Goal: Find specific page/section: Find specific page/section

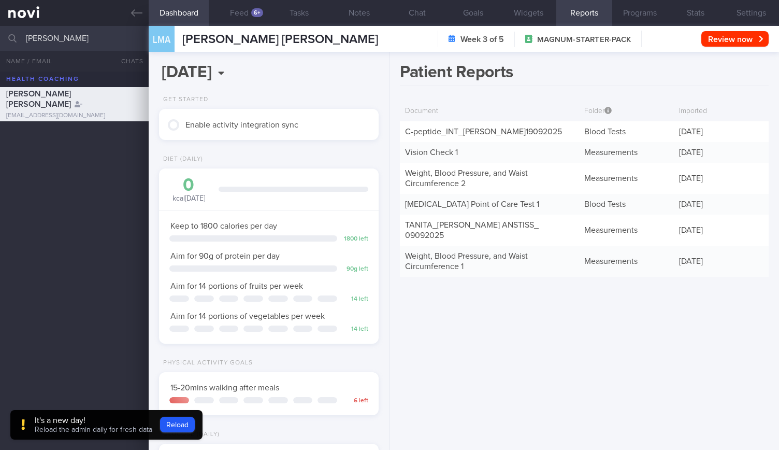
scroll to position [20, 0]
drag, startPoint x: 87, startPoint y: 47, endPoint x: 0, endPoint y: 63, distance: 88.4
click at [0, 63] on div "[PERSON_NAME] All active patients Assigned patients All active patients Archive…" at bounding box center [389, 238] width 779 height 424
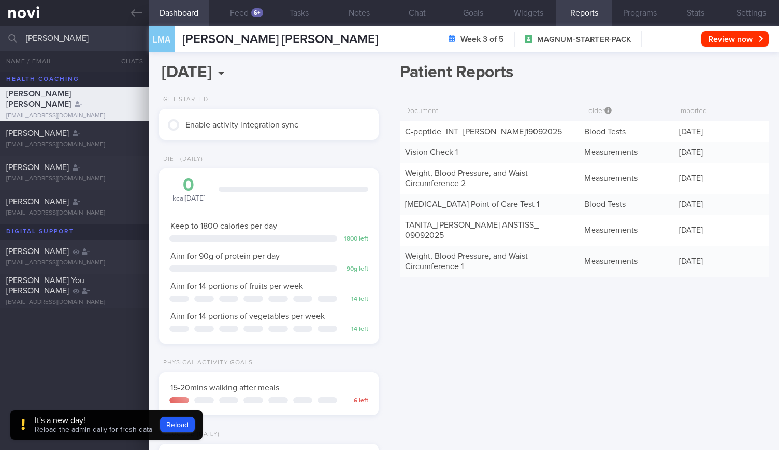
click at [65, 326] on div "[PERSON_NAME] [PERSON_NAME] [EMAIL_ADDRESS][DOMAIN_NAME] [PERSON_NAME] [EMAIL_A…" at bounding box center [389, 260] width 779 height 378
click at [59, 39] on input "[PERSON_NAME]" at bounding box center [389, 38] width 779 height 25
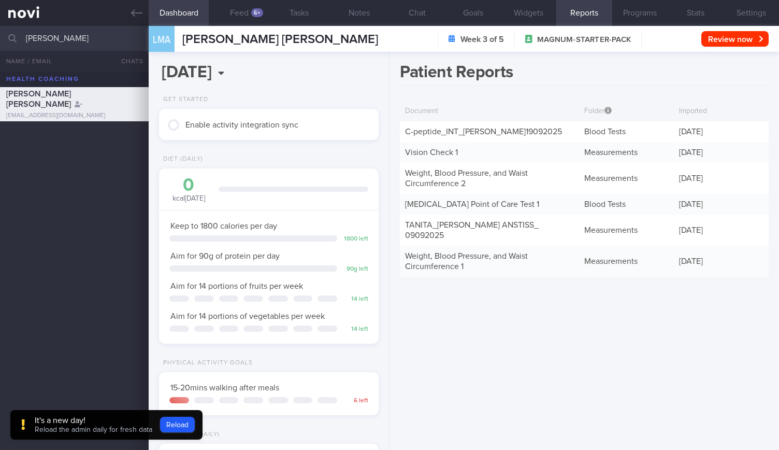
drag, startPoint x: 48, startPoint y: 39, endPoint x: 20, endPoint y: 47, distance: 28.5
click at [20, 47] on div "[PERSON_NAME] All active patients Assigned patients All active patients Archive…" at bounding box center [389, 38] width 779 height 25
click at [36, 39] on input "[PERSON_NAME]" at bounding box center [389, 38] width 779 height 25
click at [67, 38] on input "[PERSON_NAME]" at bounding box center [389, 38] width 779 height 25
type input "[PERSON_NAME]"
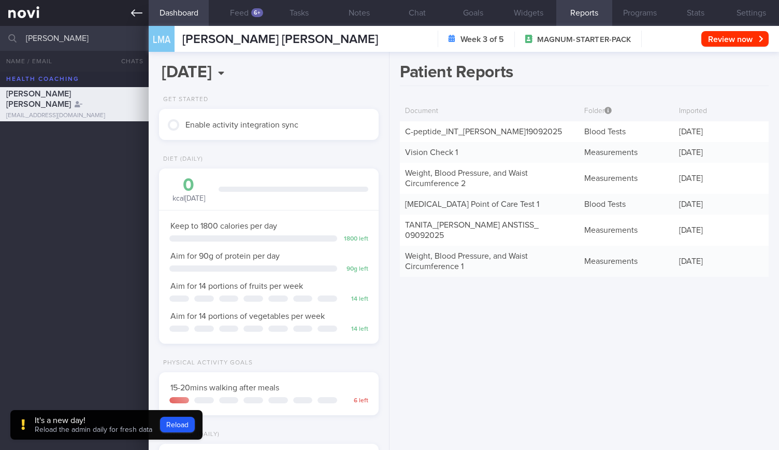
click at [124, 5] on link at bounding box center [74, 13] width 149 height 26
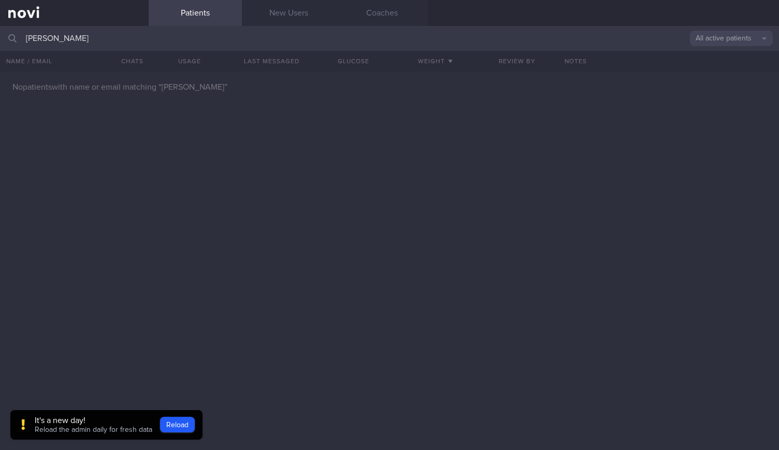
click at [699, 36] on button "All active patients" at bounding box center [731, 39] width 83 height 16
drag, startPoint x: 123, startPoint y: 31, endPoint x: 0, endPoint y: 36, distance: 122.9
click at [0, 36] on input "[PERSON_NAME]" at bounding box center [389, 38] width 779 height 25
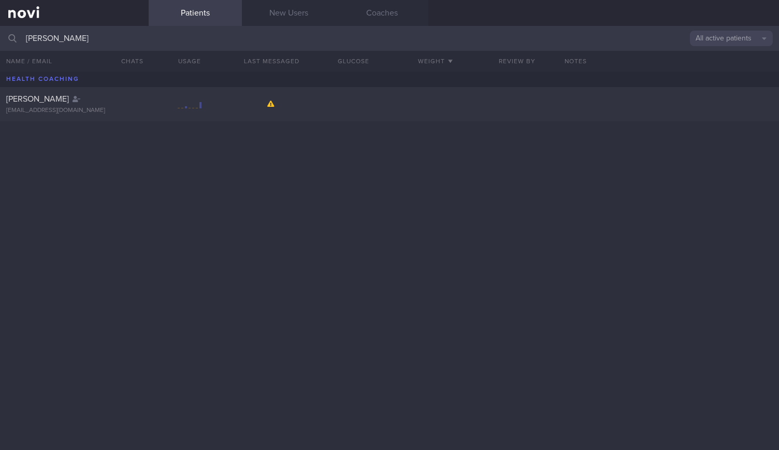
click at [180, 103] on div at bounding box center [190, 104] width 24 height 13
select select "8"
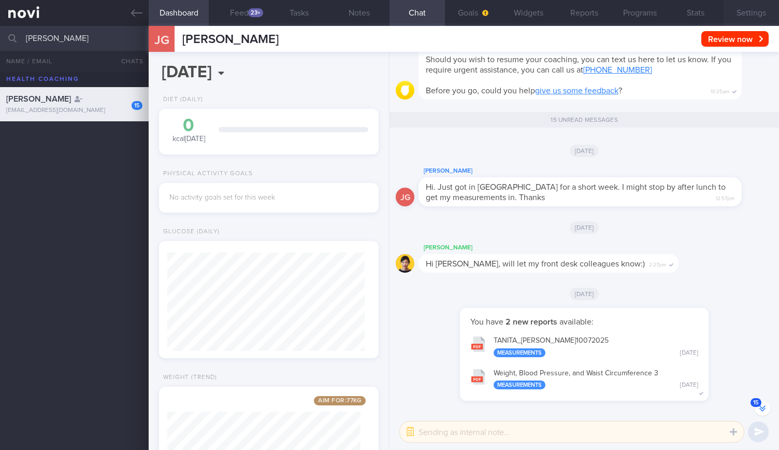
scroll to position [-1110, 0]
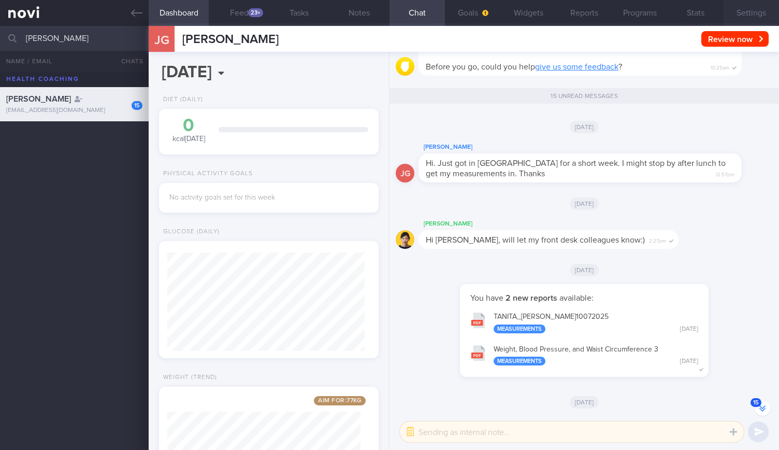
click at [751, 18] on button "Settings" at bounding box center [751, 13] width 55 height 26
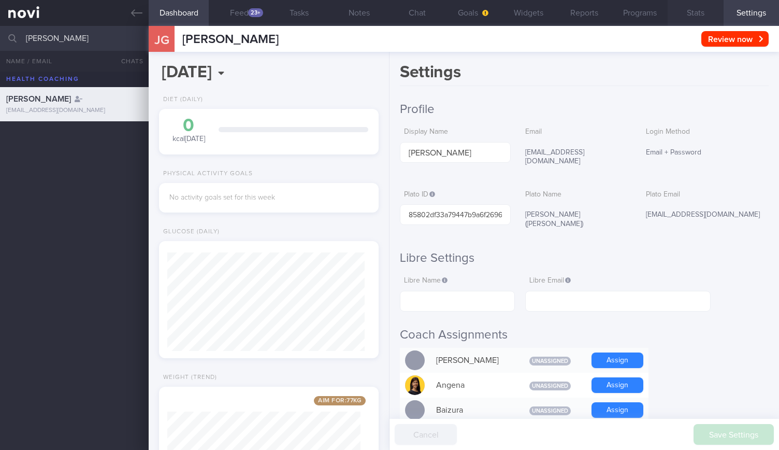
click at [682, 20] on button "Stats" at bounding box center [695, 13] width 55 height 26
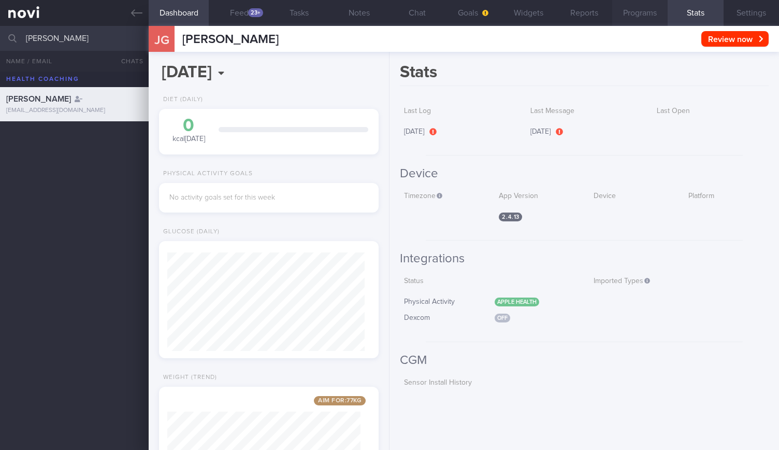
click at [654, 20] on button "Programs" at bounding box center [639, 13] width 55 height 26
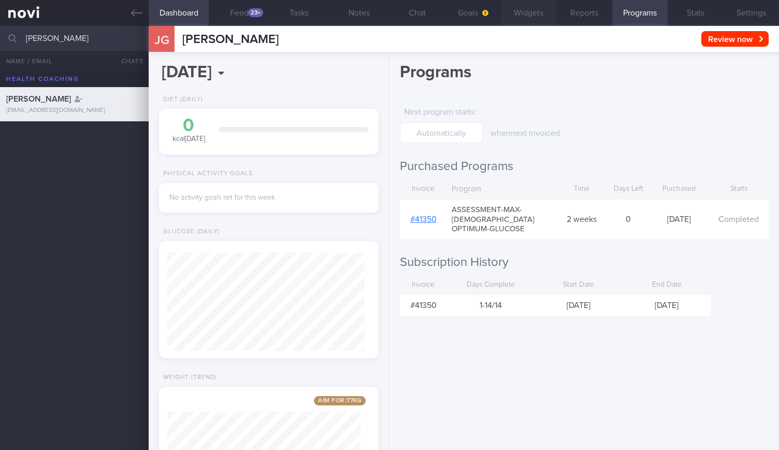
click at [538, 24] on button "Widgets" at bounding box center [528, 13] width 55 height 26
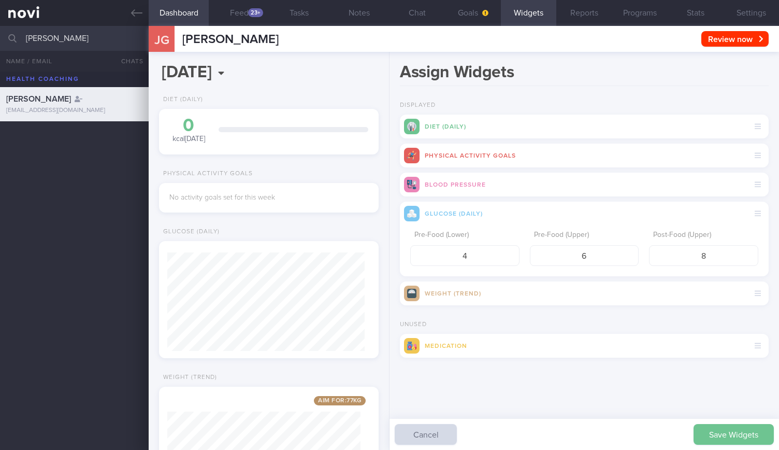
click at [715, 437] on button "Save Widgets" at bounding box center [734, 434] width 80 height 21
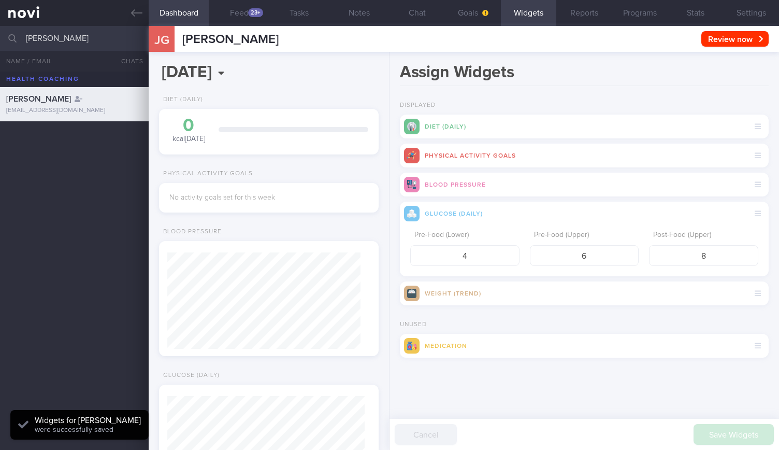
scroll to position [98, 197]
click at [764, 11] on button "Settings" at bounding box center [751, 13] width 55 height 26
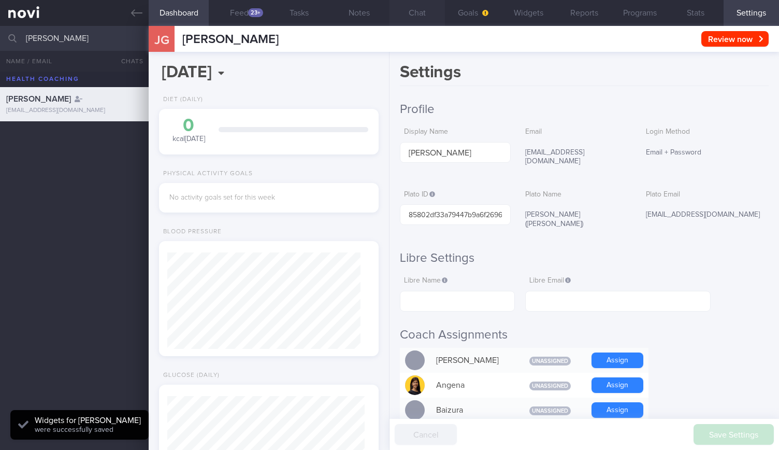
click at [414, 9] on button "Chat" at bounding box center [417, 13] width 55 height 26
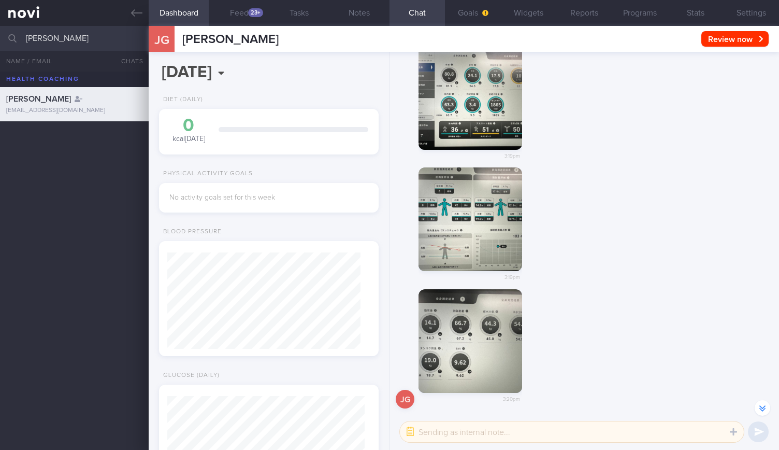
click at [768, 411] on button "button" at bounding box center [763, 408] width 16 height 16
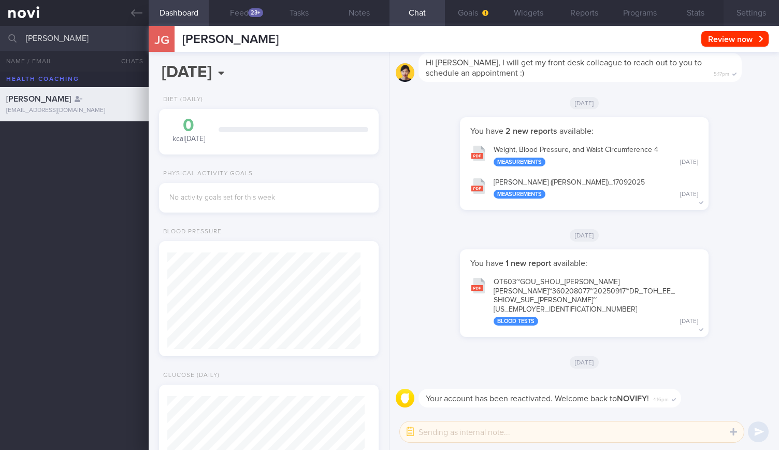
click at [736, 12] on button "Settings" at bounding box center [751, 13] width 55 height 26
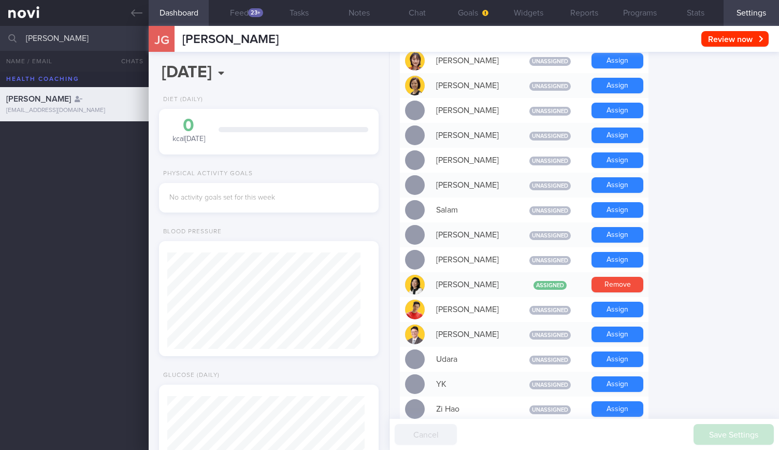
scroll to position [922, 0]
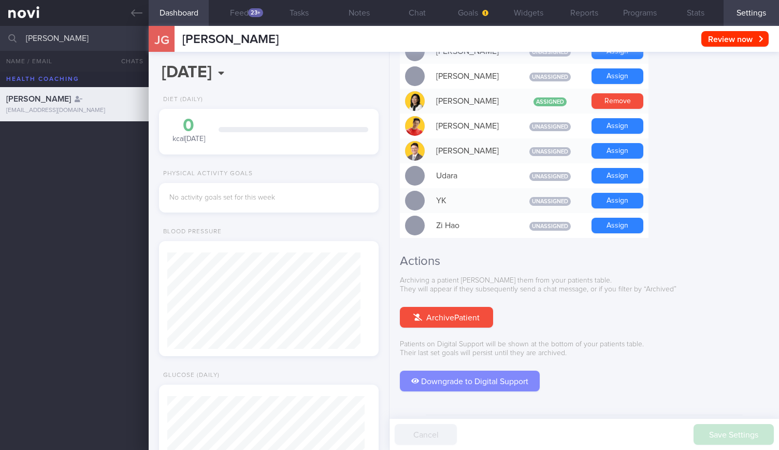
click at [440, 370] on button "Downgrade to Digital Support" at bounding box center [470, 380] width 140 height 21
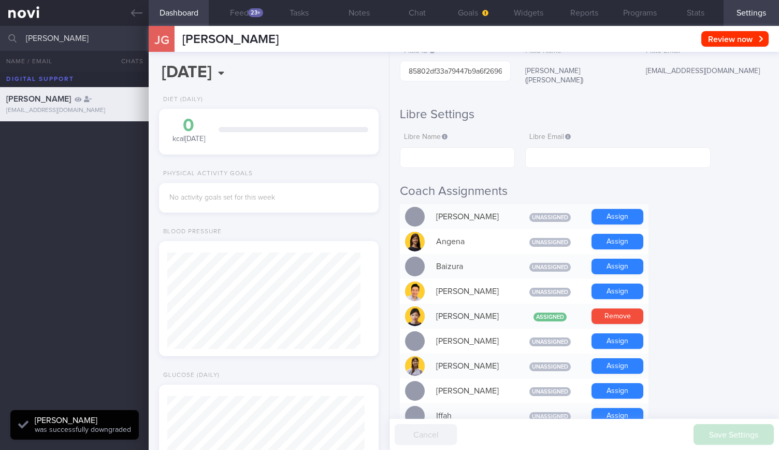
scroll to position [0, 0]
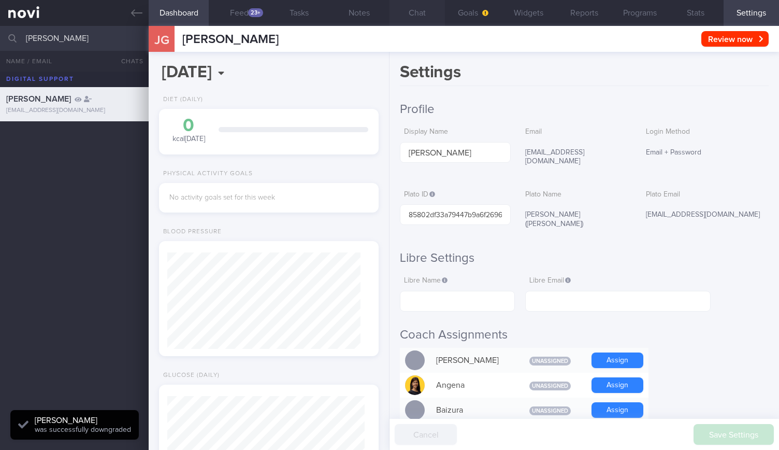
click at [400, 24] on button "Chat" at bounding box center [417, 13] width 55 height 26
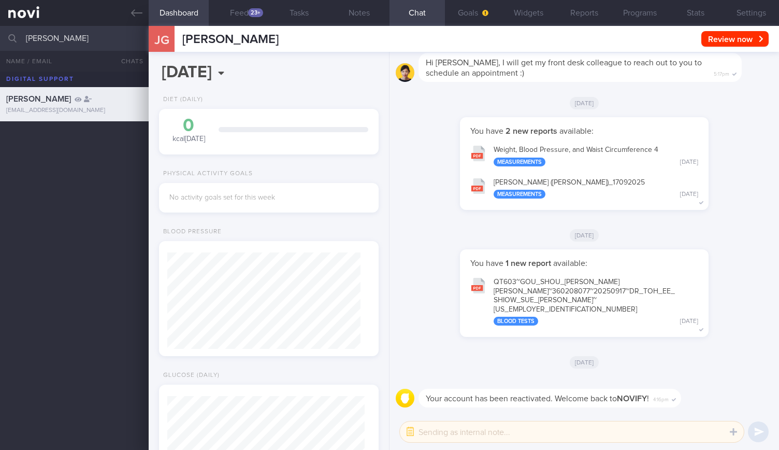
drag, startPoint x: 102, startPoint y: 32, endPoint x: 0, endPoint y: 46, distance: 102.6
click at [0, 46] on input "[PERSON_NAME]" at bounding box center [389, 38] width 779 height 25
type input "jan gru"
click at [110, 197] on div "Jeffrey Gou jeffreygou@gmail.com JAN GRUBER jangruber467@gmail.com" at bounding box center [389, 260] width 779 height 378
click at [86, 131] on div "JAN GRUBER" at bounding box center [73, 133] width 134 height 10
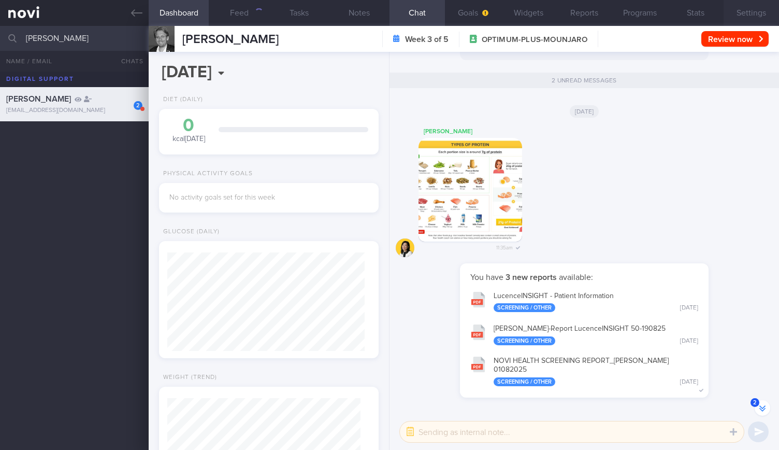
scroll to position [-611, 0]
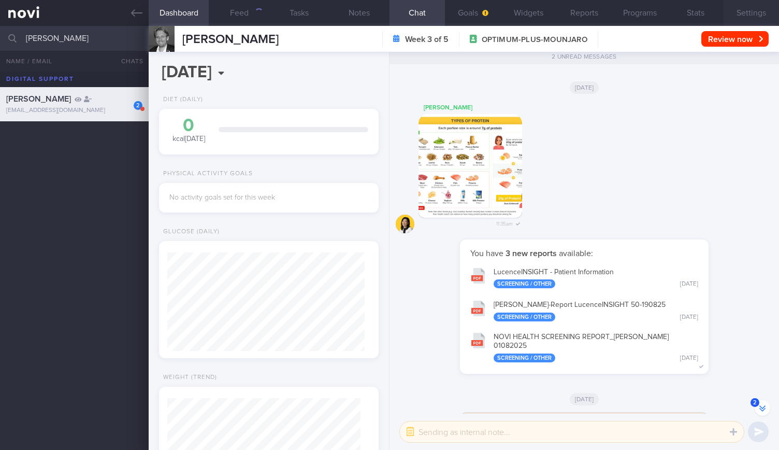
click at [739, 21] on button "Settings" at bounding box center [751, 13] width 55 height 26
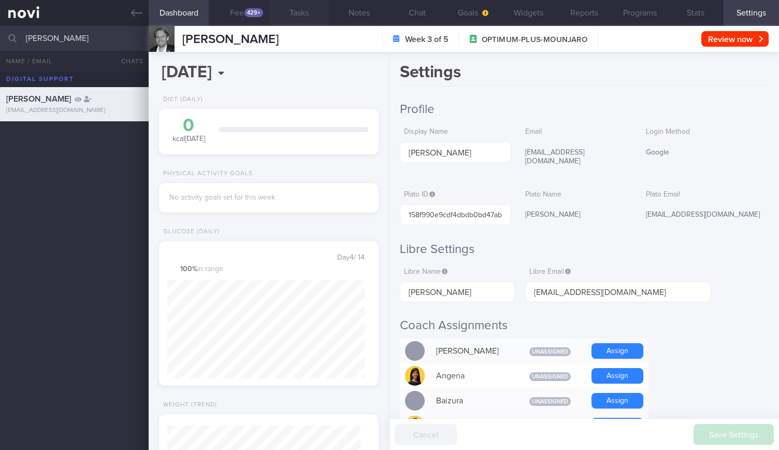
click at [274, 3] on button "Tasks" at bounding box center [299, 13] width 60 height 26
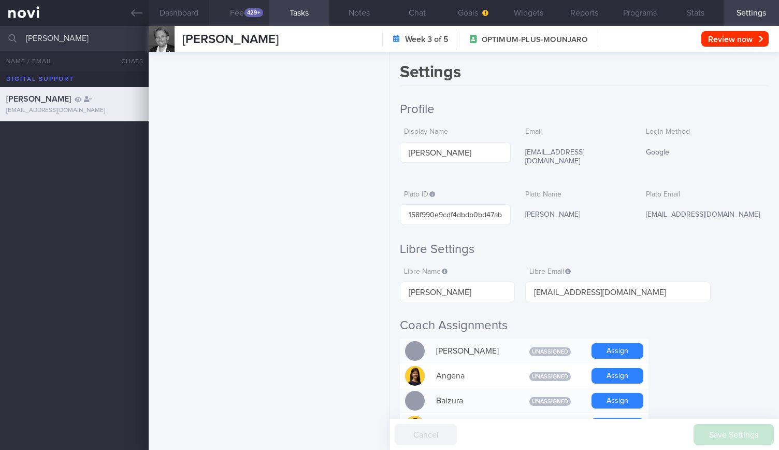
click at [246, 15] on div "429+" at bounding box center [254, 12] width 19 height 9
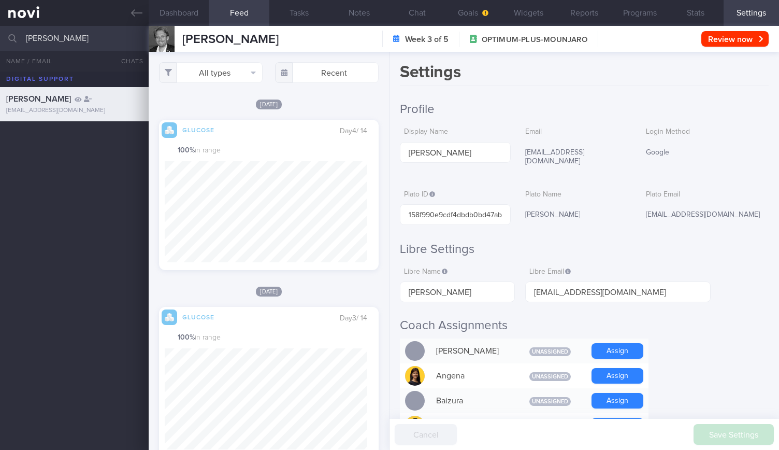
click at [260, 107] on span "Today" at bounding box center [269, 104] width 26 height 10
